Goal: Task Accomplishment & Management: Use online tool/utility

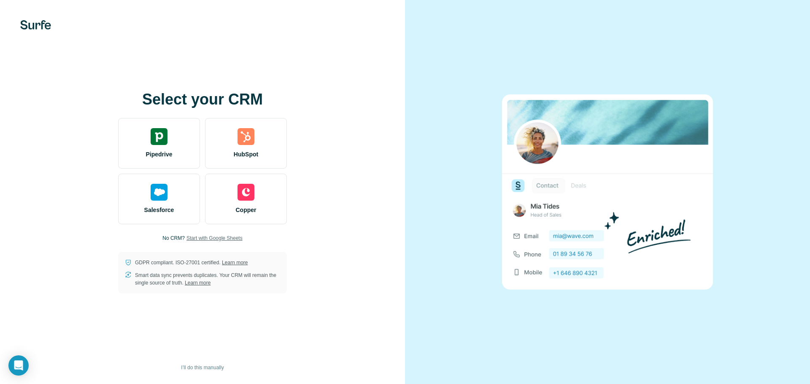
click at [199, 238] on span "Start with Google Sheets" at bounding box center [215, 239] width 56 height 8
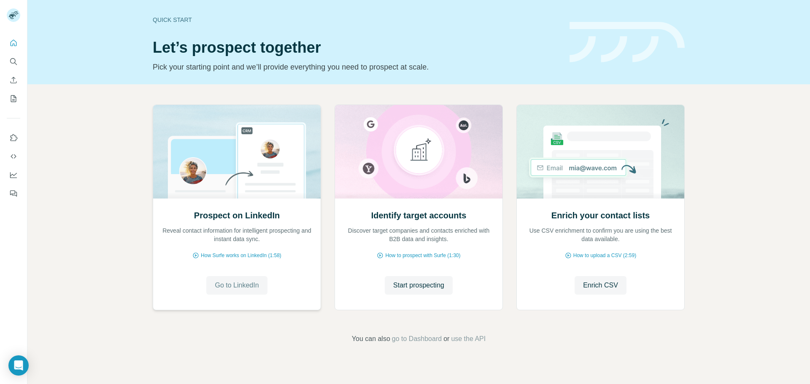
click at [262, 288] on button "Go to LinkedIn" at bounding box center [236, 285] width 61 height 19
